Goal: Information Seeking & Learning: Learn about a topic

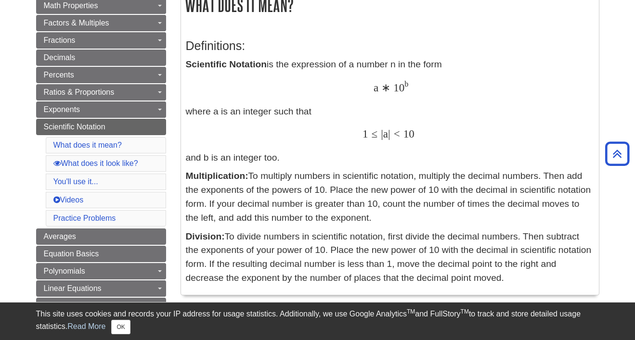
scroll to position [186, 0]
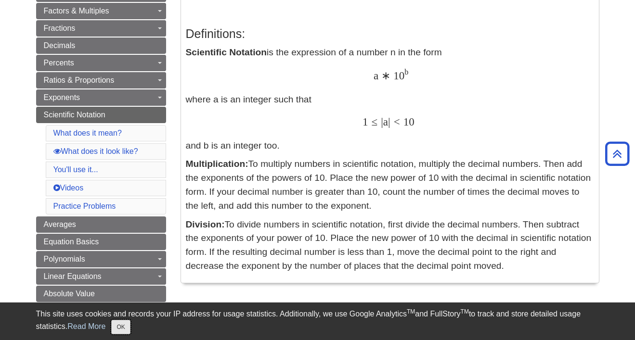
click at [129, 323] on button "OK" at bounding box center [120, 327] width 19 height 14
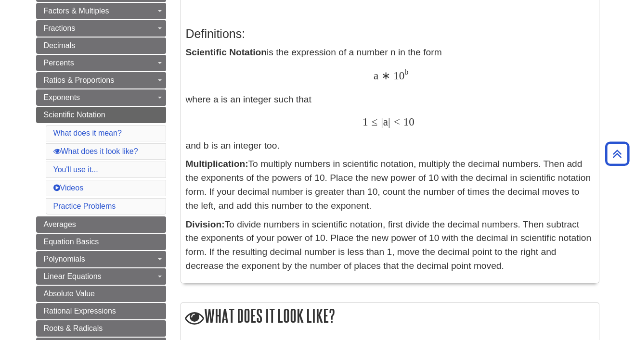
click at [459, 203] on p "Multiplication: To multiply numbers in scientific notation, multiply the decima…" at bounding box center [390, 184] width 408 height 55
drag, startPoint x: 467, startPoint y: 203, endPoint x: 321, endPoint y: 166, distance: 150.4
click at [321, 166] on p "Multiplication: To multiply numbers in scientific notation, multiply the decima…" at bounding box center [390, 184] width 408 height 55
drag, startPoint x: 336, startPoint y: 165, endPoint x: 408, endPoint y: 212, distance: 86.9
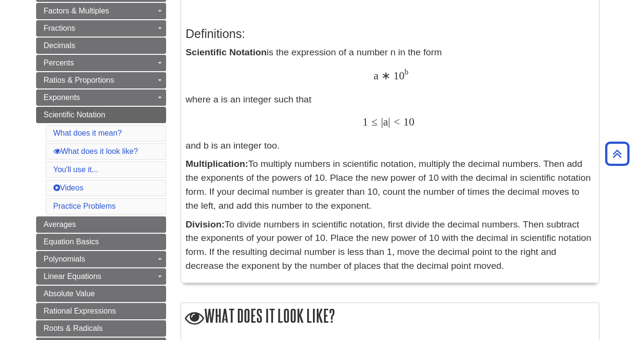
click at [408, 212] on p "Multiplication: To multiply numbers in scientific notation, multiply the decima…" at bounding box center [390, 184] width 408 height 55
drag, startPoint x: 410, startPoint y: 211, endPoint x: 387, endPoint y: 161, distance: 54.9
click at [387, 161] on p "Multiplication: To multiply numbers in scientific notation, multiply the decima…" at bounding box center [390, 184] width 408 height 55
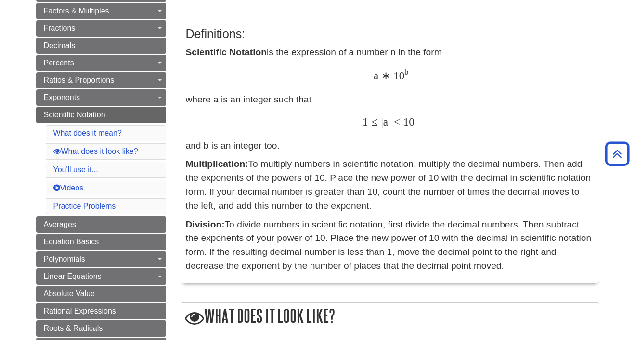
drag, startPoint x: 248, startPoint y: 165, endPoint x: 413, endPoint y: 208, distance: 170.5
click at [414, 208] on p "Multiplication: To multiply numbers in scientific notation, multiply the decima…" at bounding box center [390, 184] width 408 height 55
click at [413, 208] on p "Multiplication: To multiply numbers in scientific notation, multiply the decima…" at bounding box center [390, 184] width 408 height 55
drag, startPoint x: 415, startPoint y: 208, endPoint x: 249, endPoint y: 163, distance: 171.1
click at [250, 164] on p "Multiplication: To multiply numbers in scientific notation, multiply the decima…" at bounding box center [390, 184] width 408 height 55
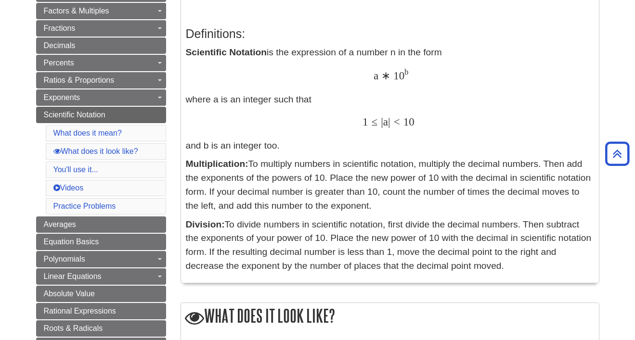
click at [249, 163] on p "Multiplication: To multiply numbers in scientific notation, multiply the decima…" at bounding box center [390, 184] width 408 height 55
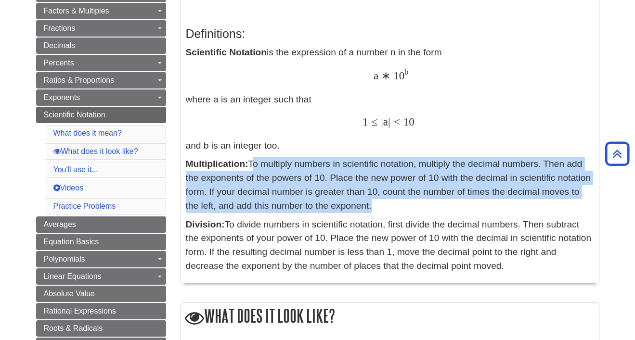
drag, startPoint x: 249, startPoint y: 163, endPoint x: 385, endPoint y: 209, distance: 143.0
click at [385, 209] on p "Multiplication: To multiply numbers in scientific notation, multiply the decima…" at bounding box center [390, 184] width 408 height 55
click at [384, 209] on p "Multiplication: To multiply numbers in scientific notation, multiply the decima…" at bounding box center [390, 184] width 408 height 55
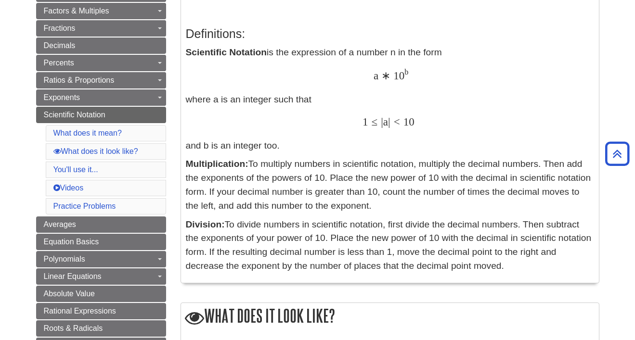
drag, startPoint x: 384, startPoint y: 209, endPoint x: 252, endPoint y: 166, distance: 138.9
click at [252, 165] on p "Multiplication: To multiply numbers in scientific notation, multiply the decima…" at bounding box center [390, 184] width 408 height 55
click at [299, 176] on p "Multiplication: To multiply numbers in scientific notation, multiply the decima…" at bounding box center [390, 184] width 408 height 55
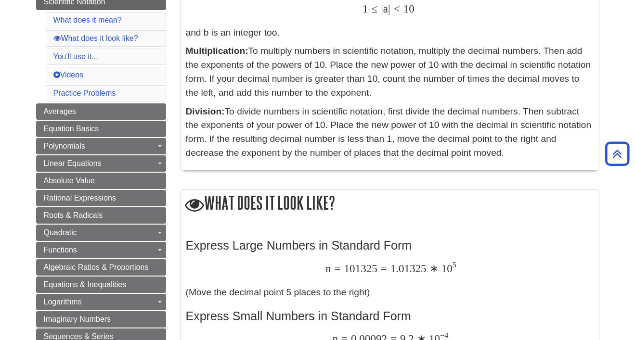
scroll to position [0, 0]
